Goal: Information Seeking & Learning: Learn about a topic

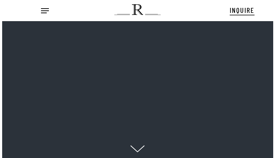
scroll to position [7, 9]
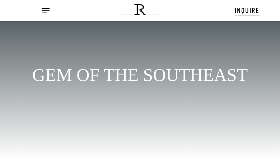
scroll to position [10, 0]
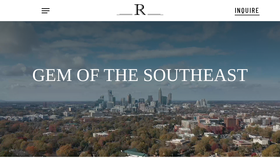
scroll to position [10, 0]
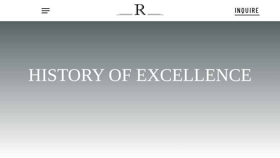
scroll to position [10, 0]
